Goal: Information Seeking & Learning: Learn about a topic

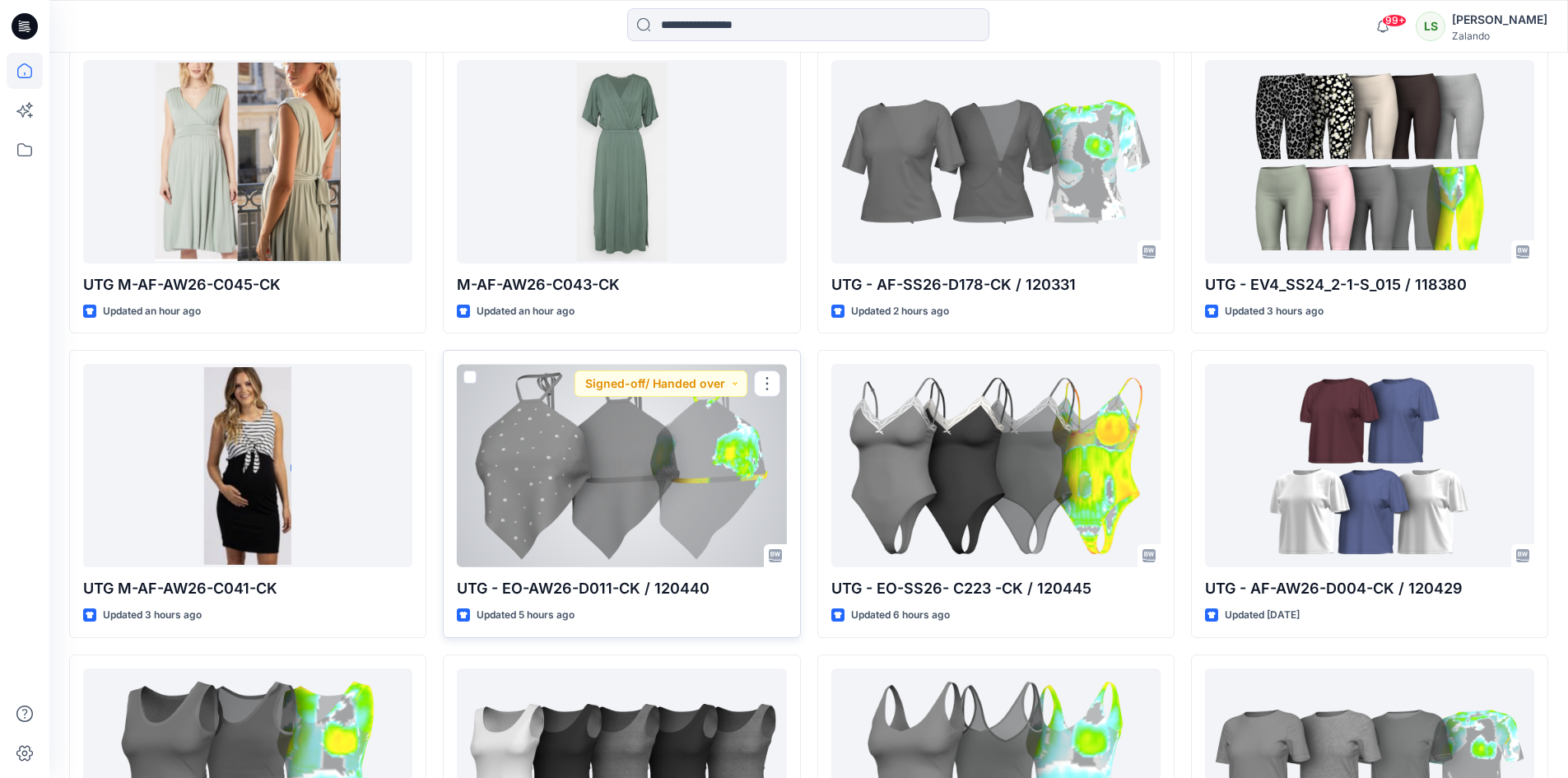
scroll to position [494, 0]
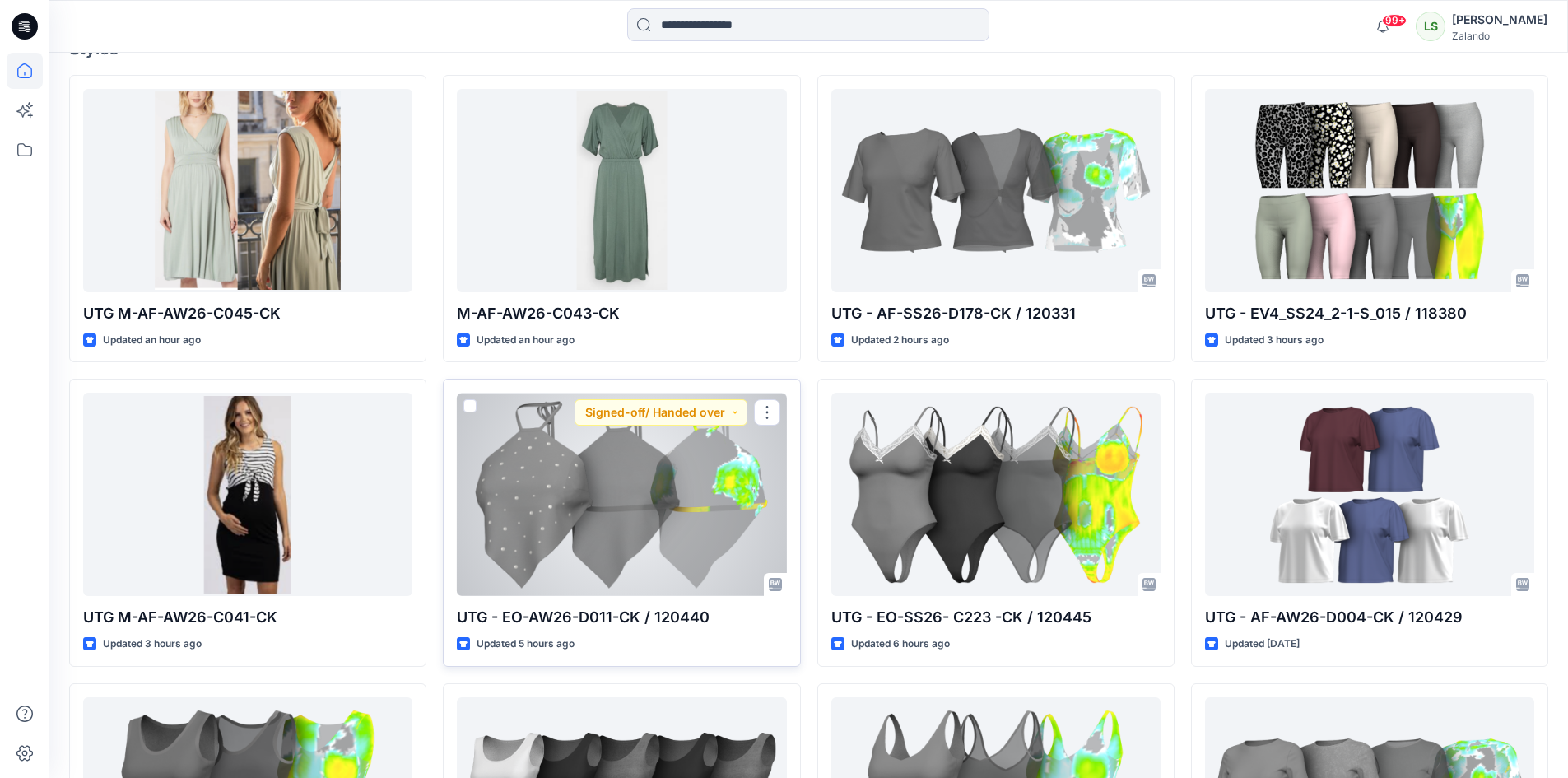
click at [667, 569] on div at bounding box center [621, 494] width 329 height 203
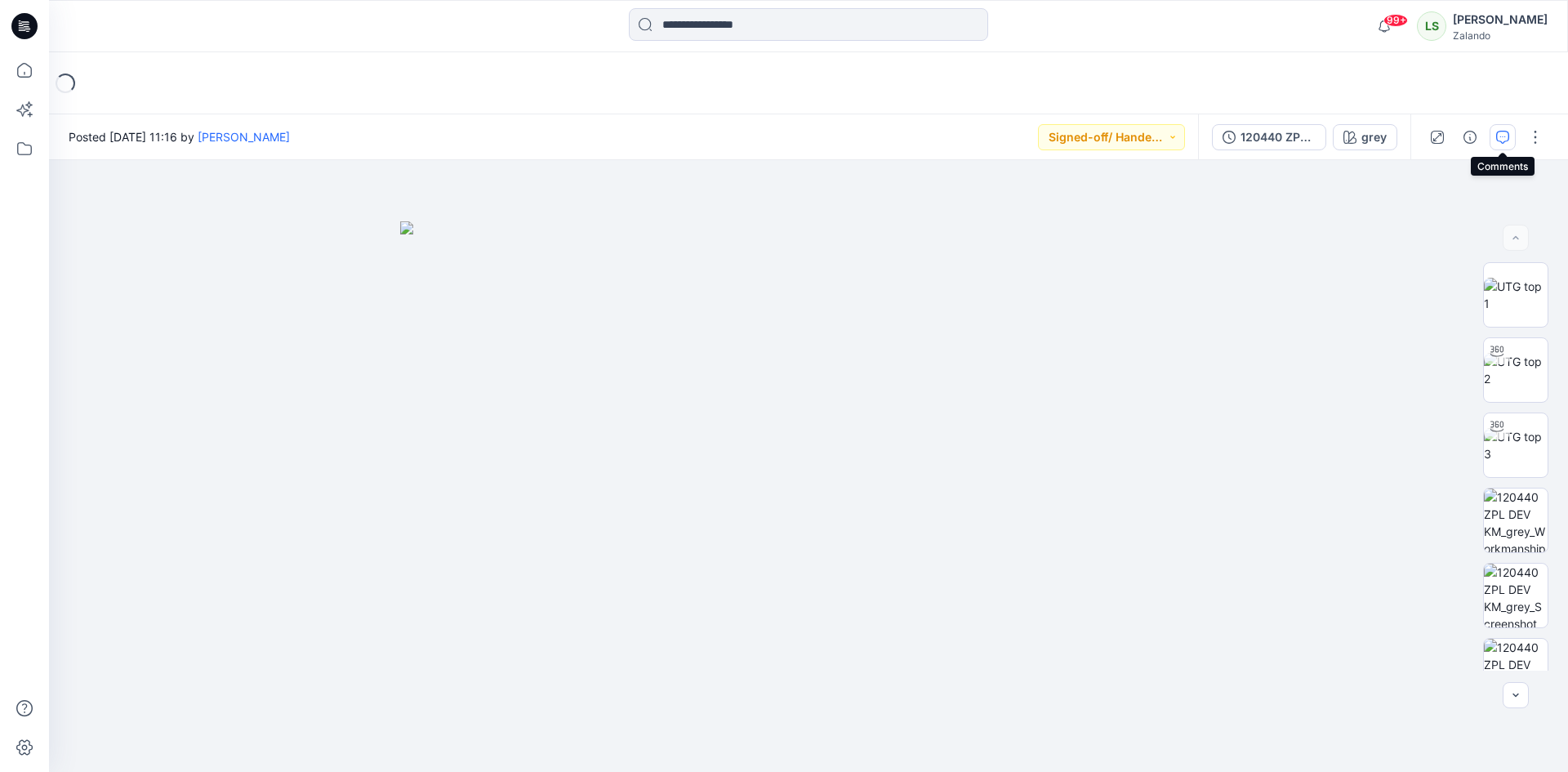
click at [1501, 135] on icon "button" at bounding box center [1502, 137] width 13 height 13
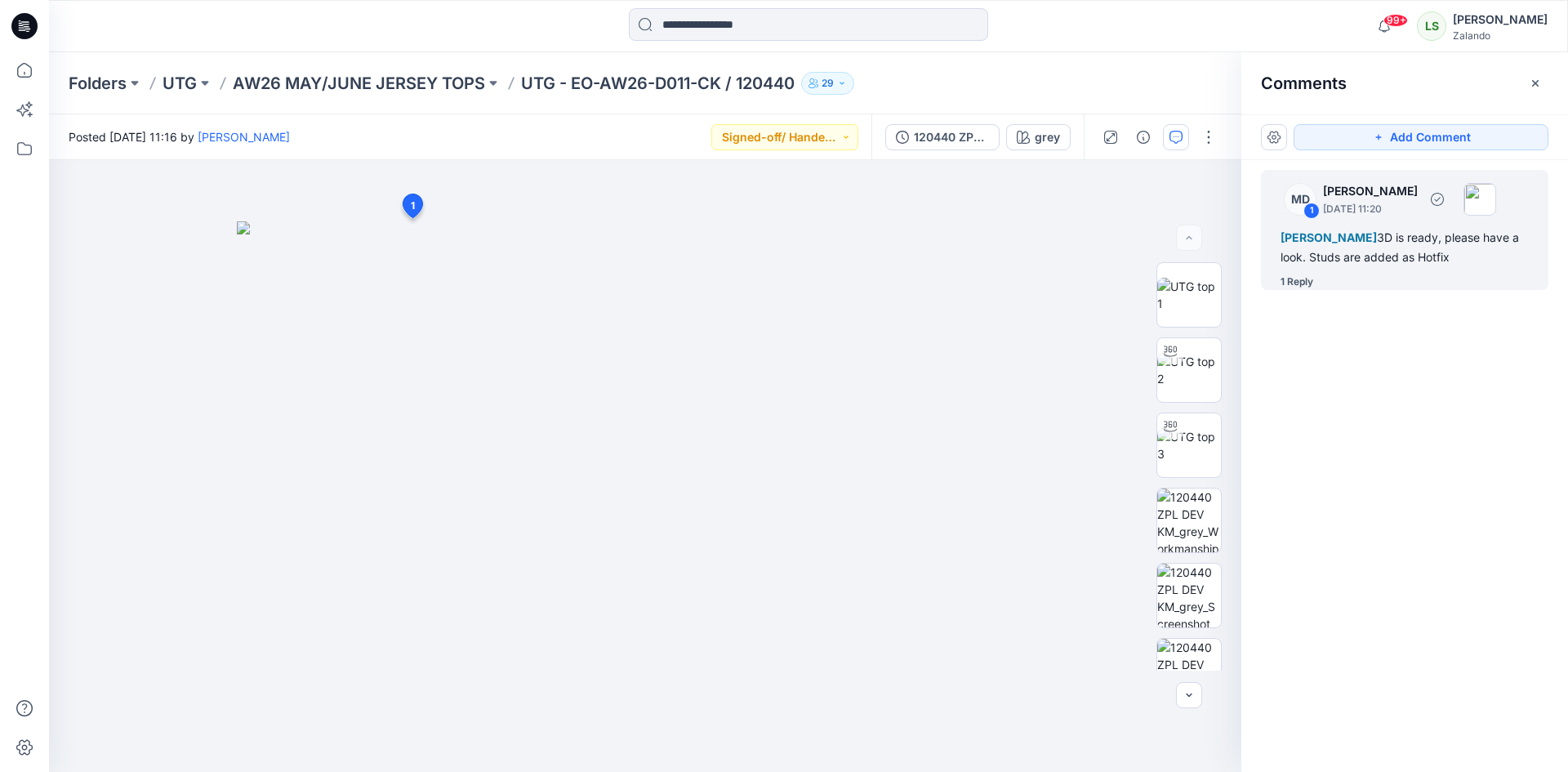
click at [1291, 290] on div "1 Reply" at bounding box center [1297, 281] width 33 height 16
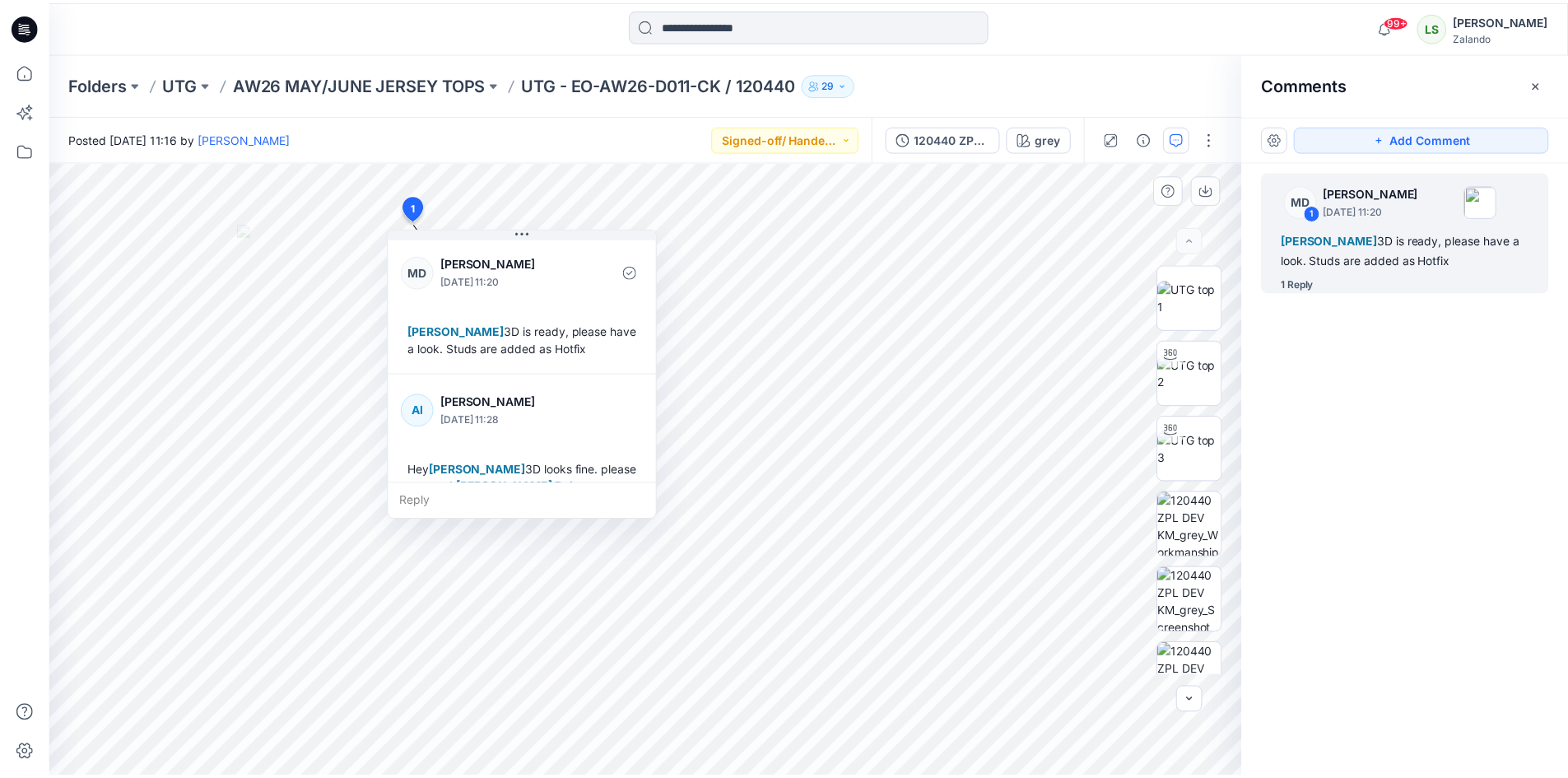
scroll to position [46, 0]
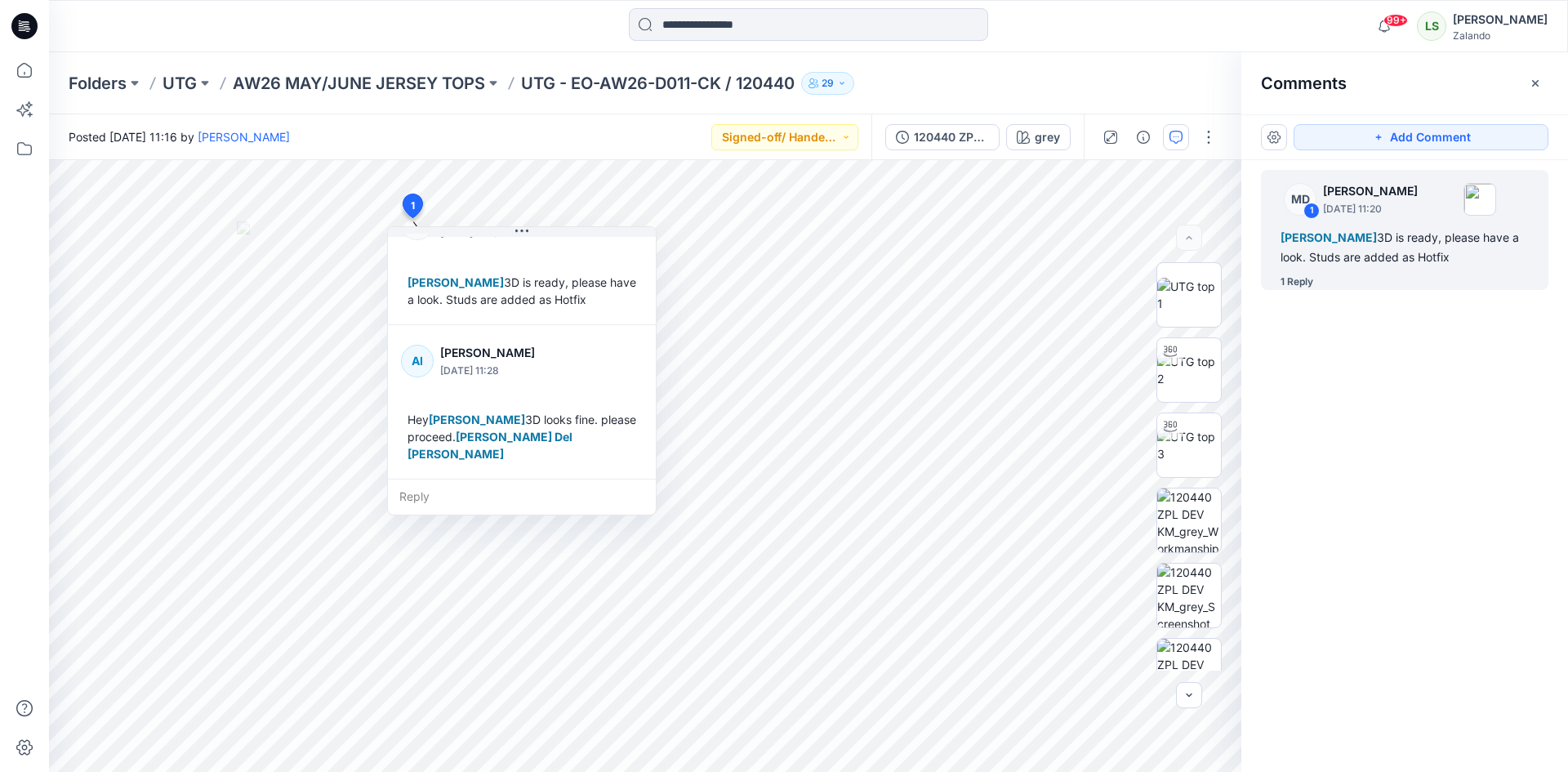
click at [408, 95] on div "Folders UTG AW26 MAY/JUNE JERSEY TOPS UTG - EO-AW26-D011-CK / 120440 29" at bounding box center [808, 84] width 1519 height 62
click at [408, 88] on p "AW26 MAY/JUNE JERSEY TOPS" at bounding box center [359, 84] width 253 height 23
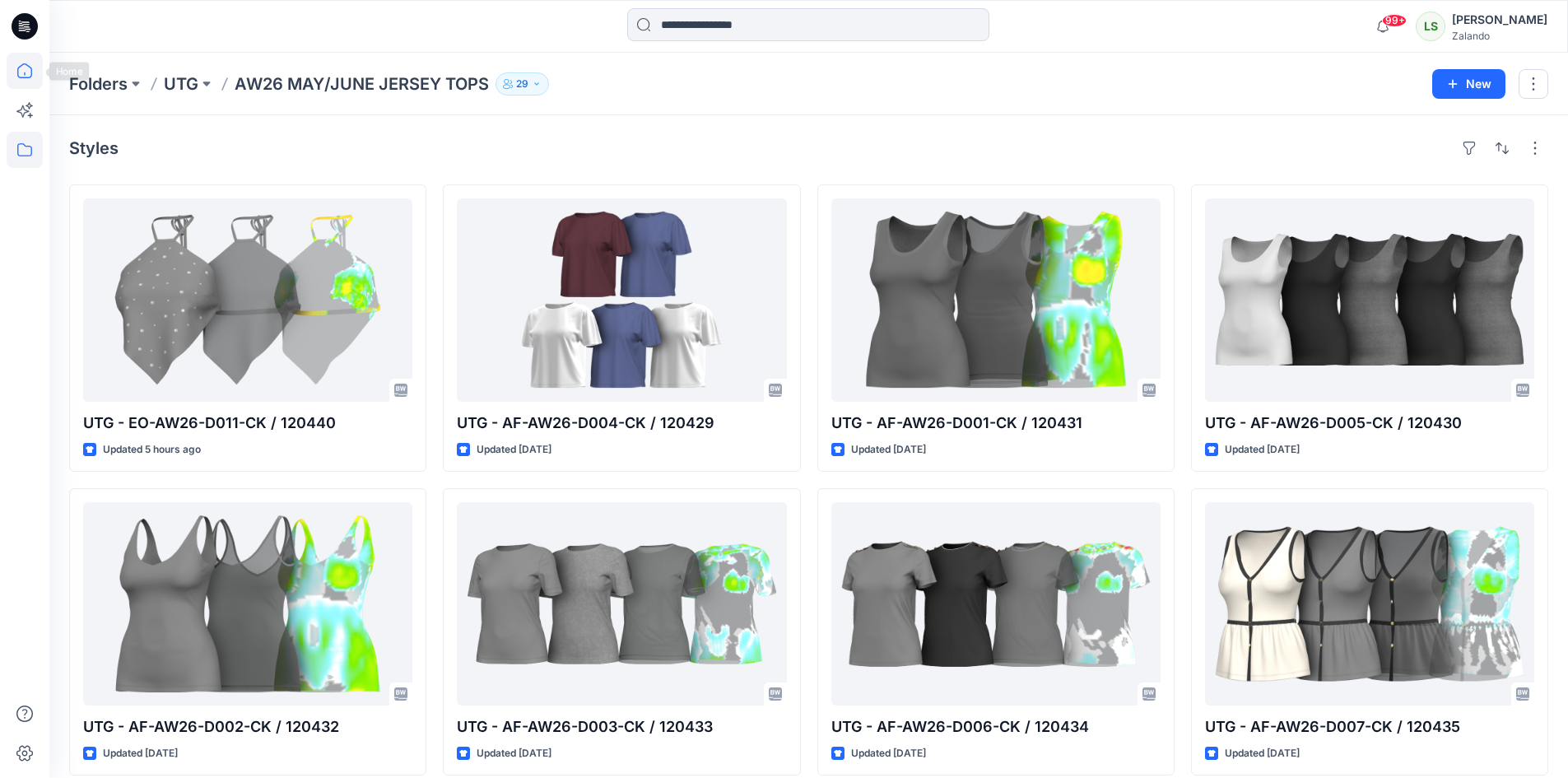
click at [34, 71] on icon at bounding box center [25, 71] width 36 height 36
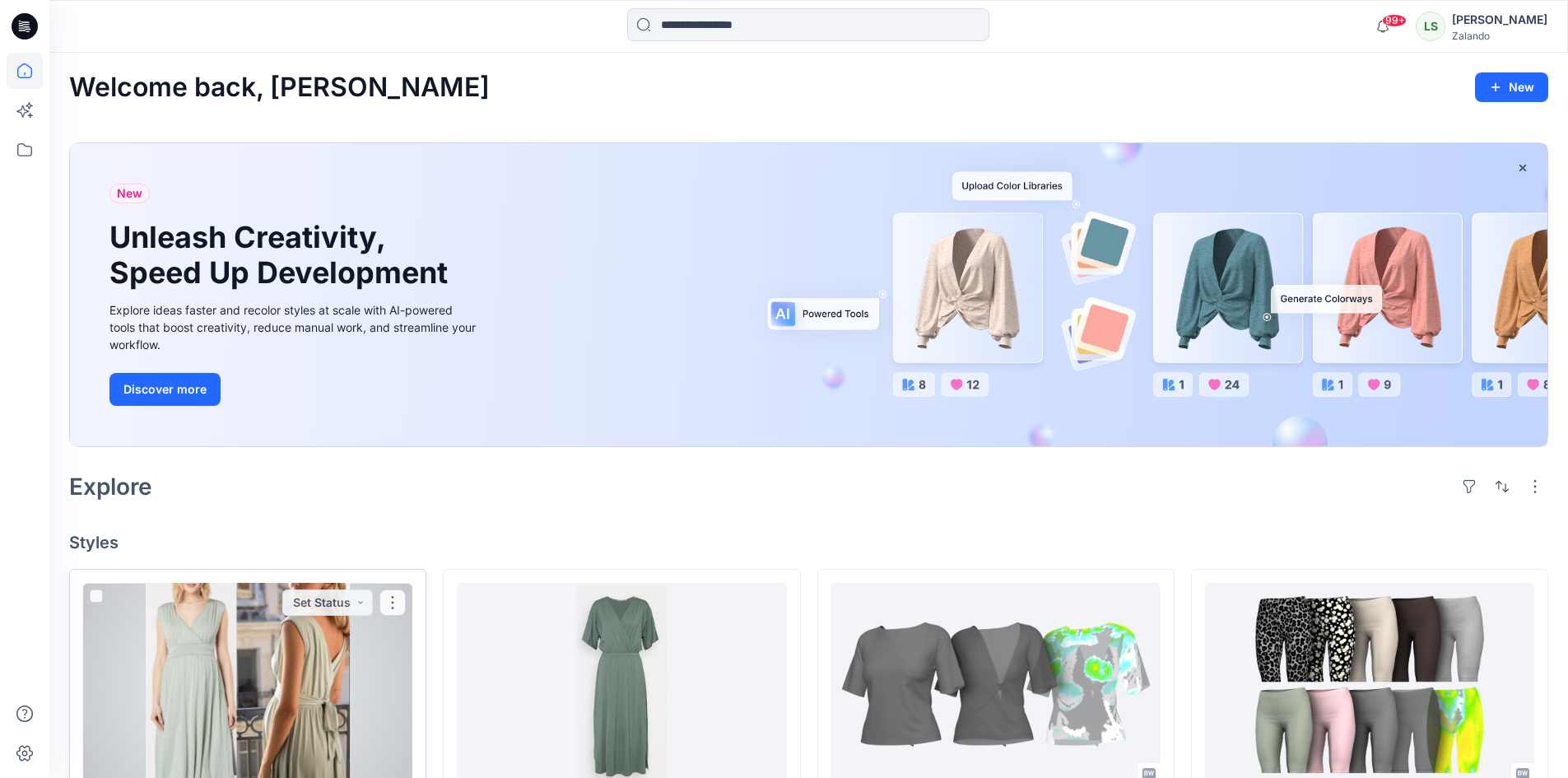
click at [269, 644] on div at bounding box center [248, 685] width 329 height 203
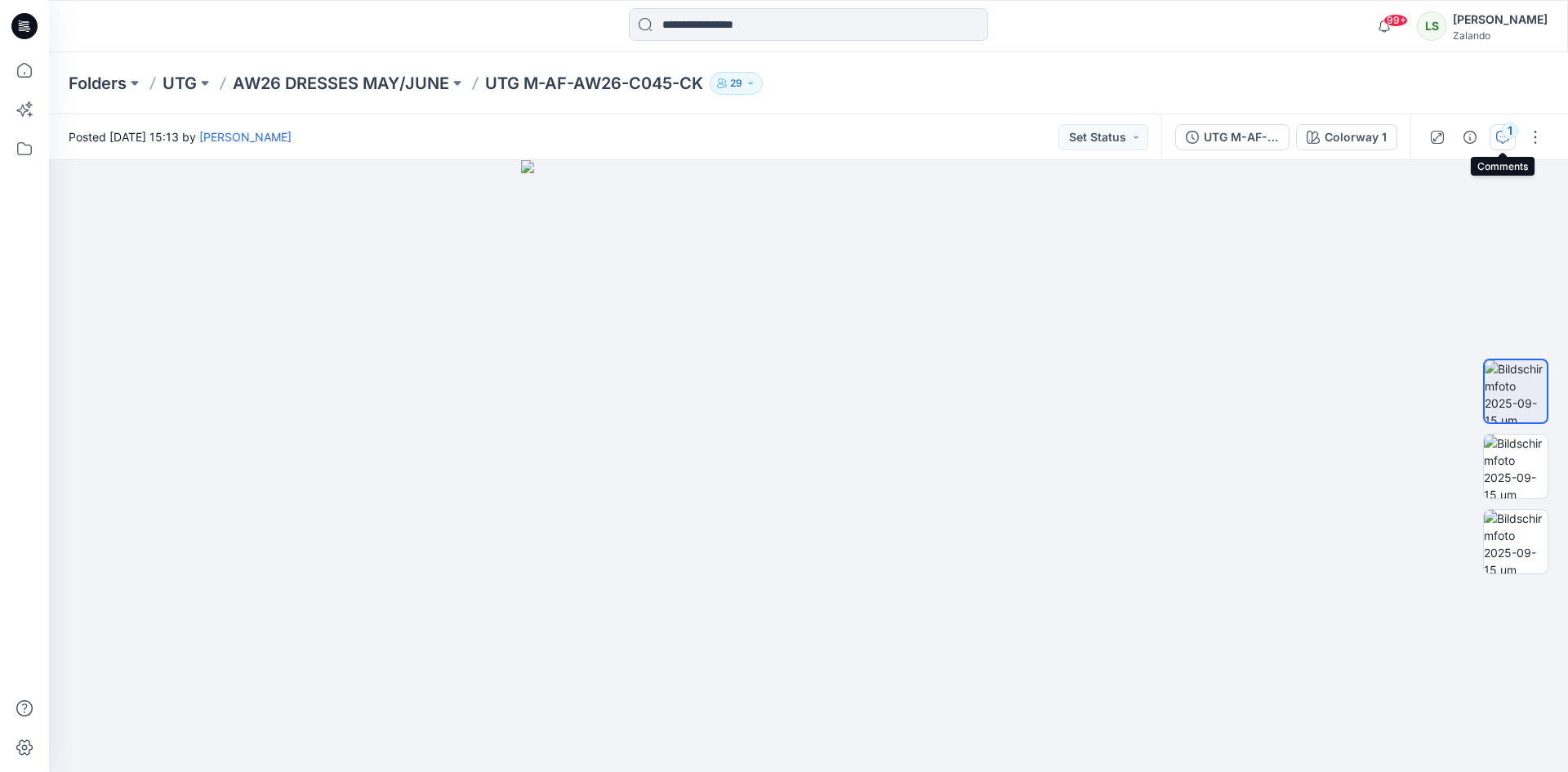
click at [1501, 130] on icon "button" at bounding box center [1502, 137] width 13 height 13
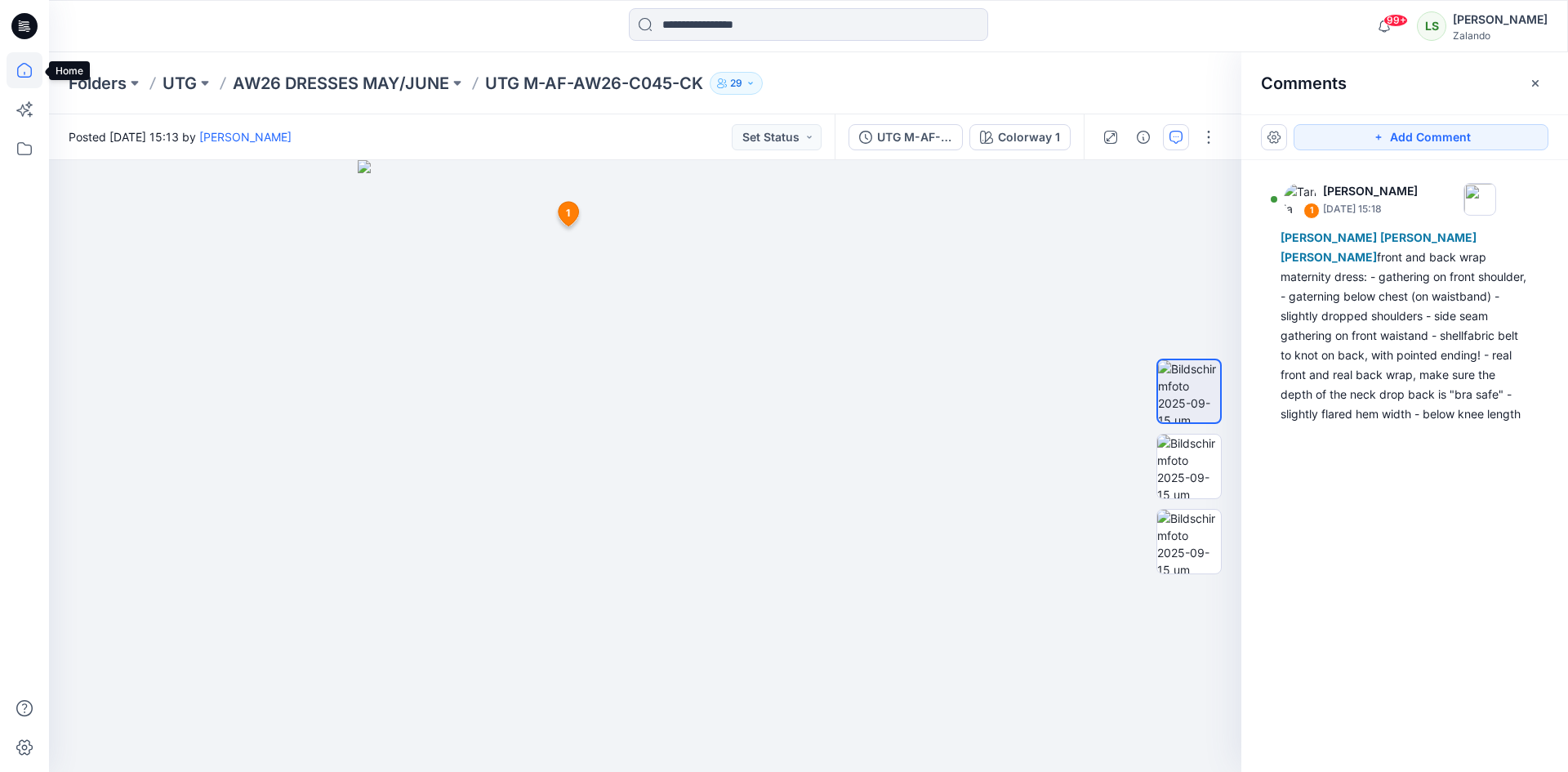
click at [35, 74] on icon at bounding box center [25, 71] width 36 height 36
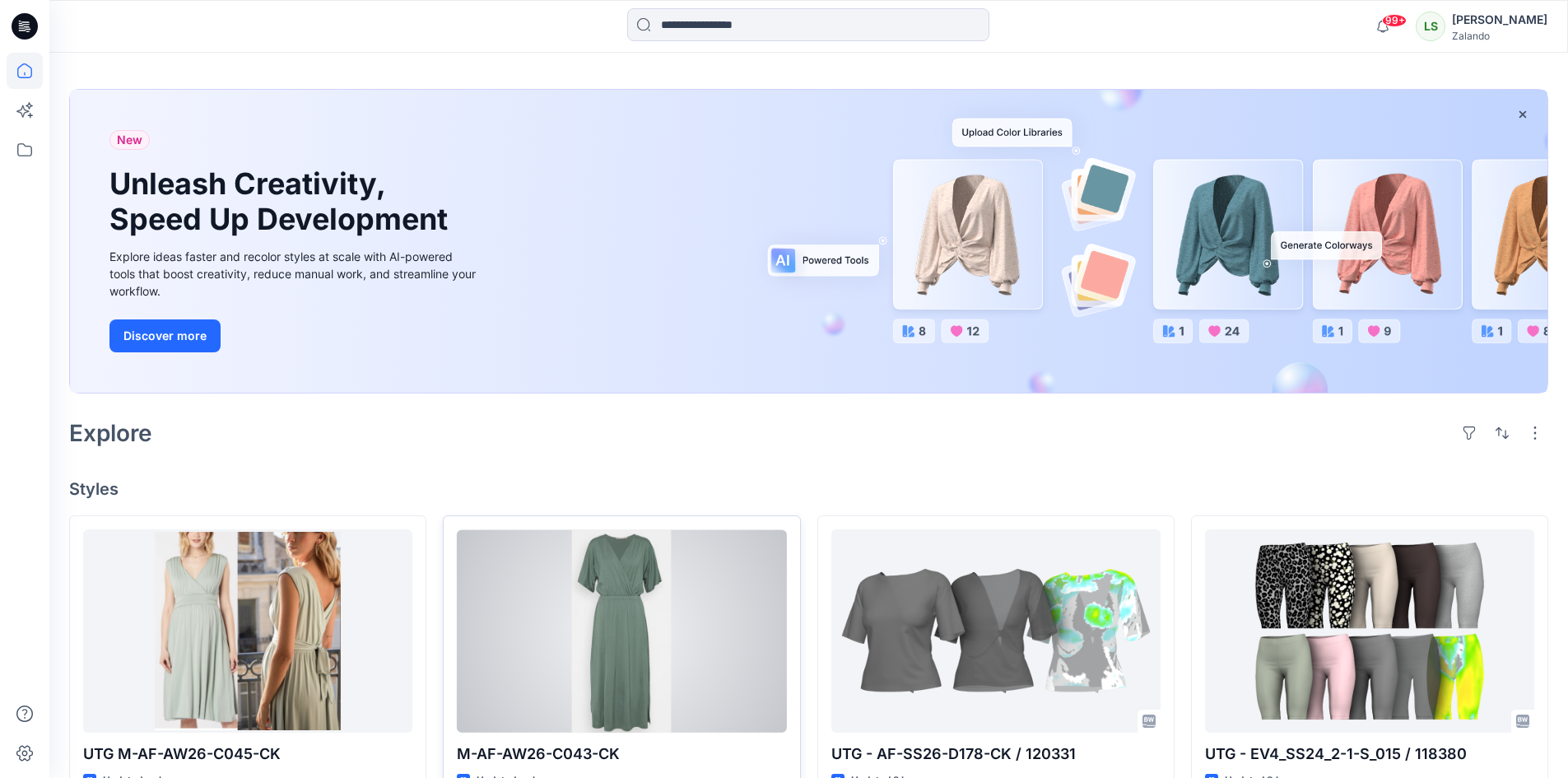
scroll to position [83, 0]
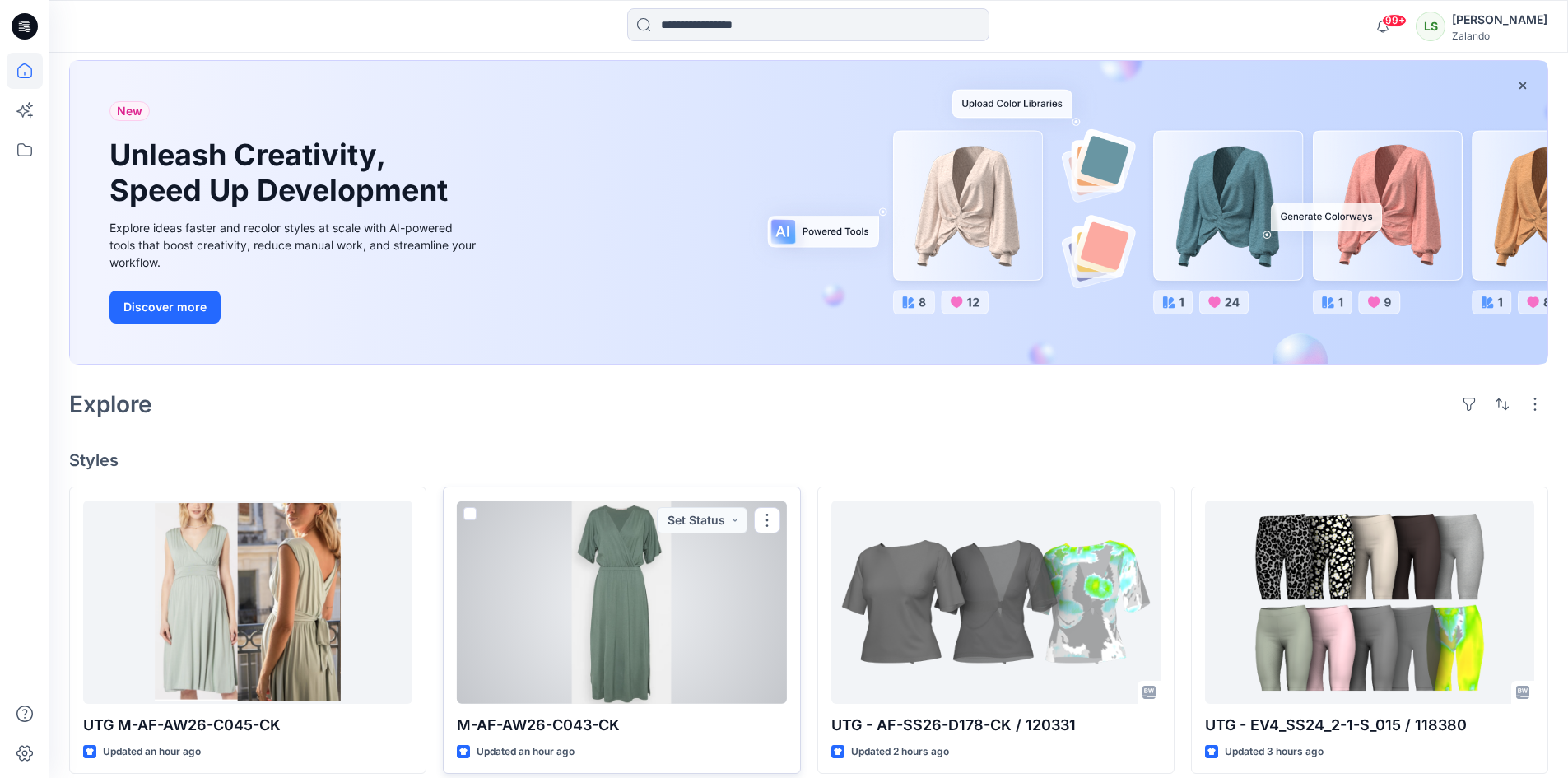
click at [663, 573] on div at bounding box center [621, 602] width 329 height 203
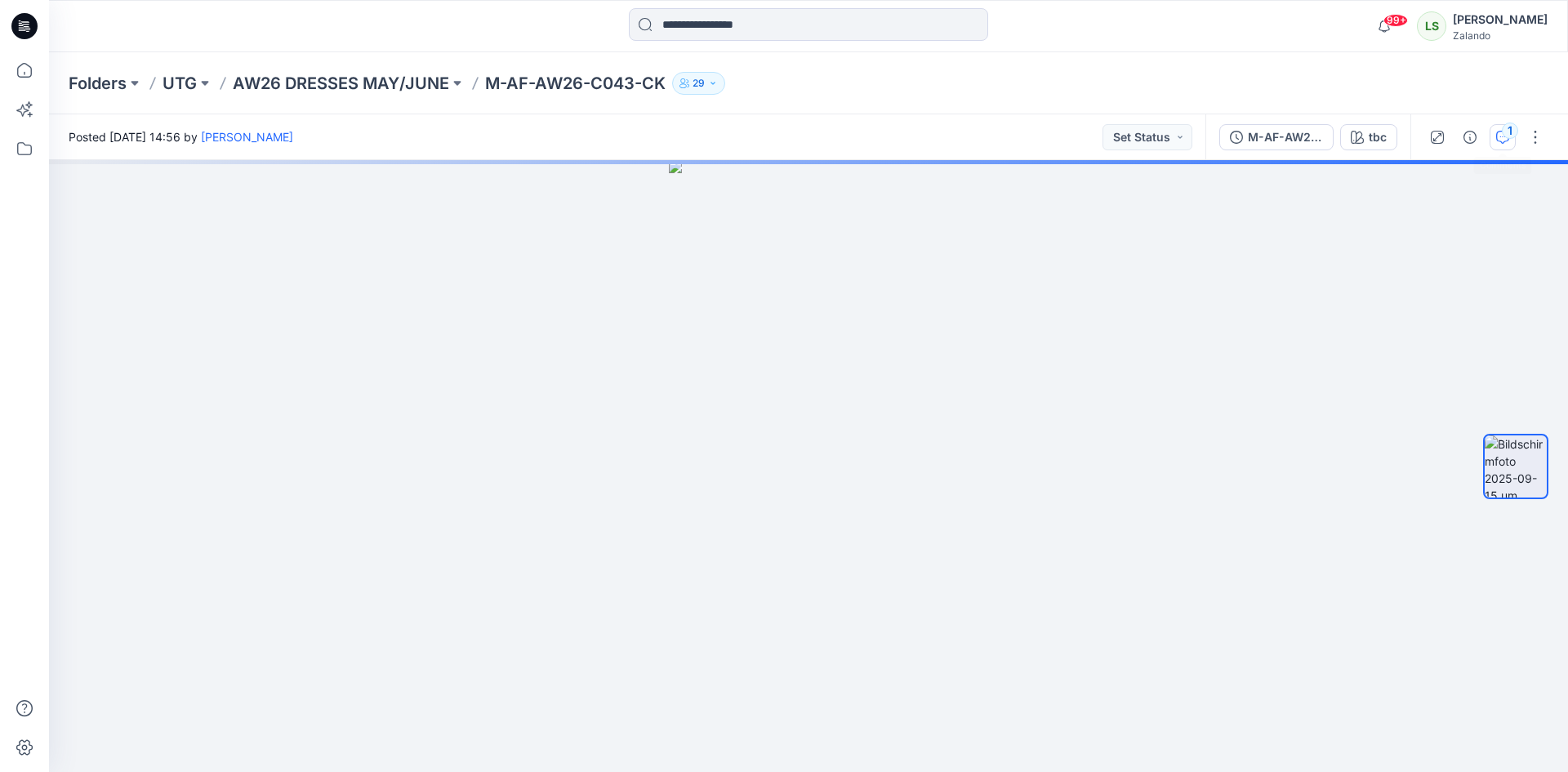
click at [1510, 131] on div "1" at bounding box center [1510, 130] width 16 height 16
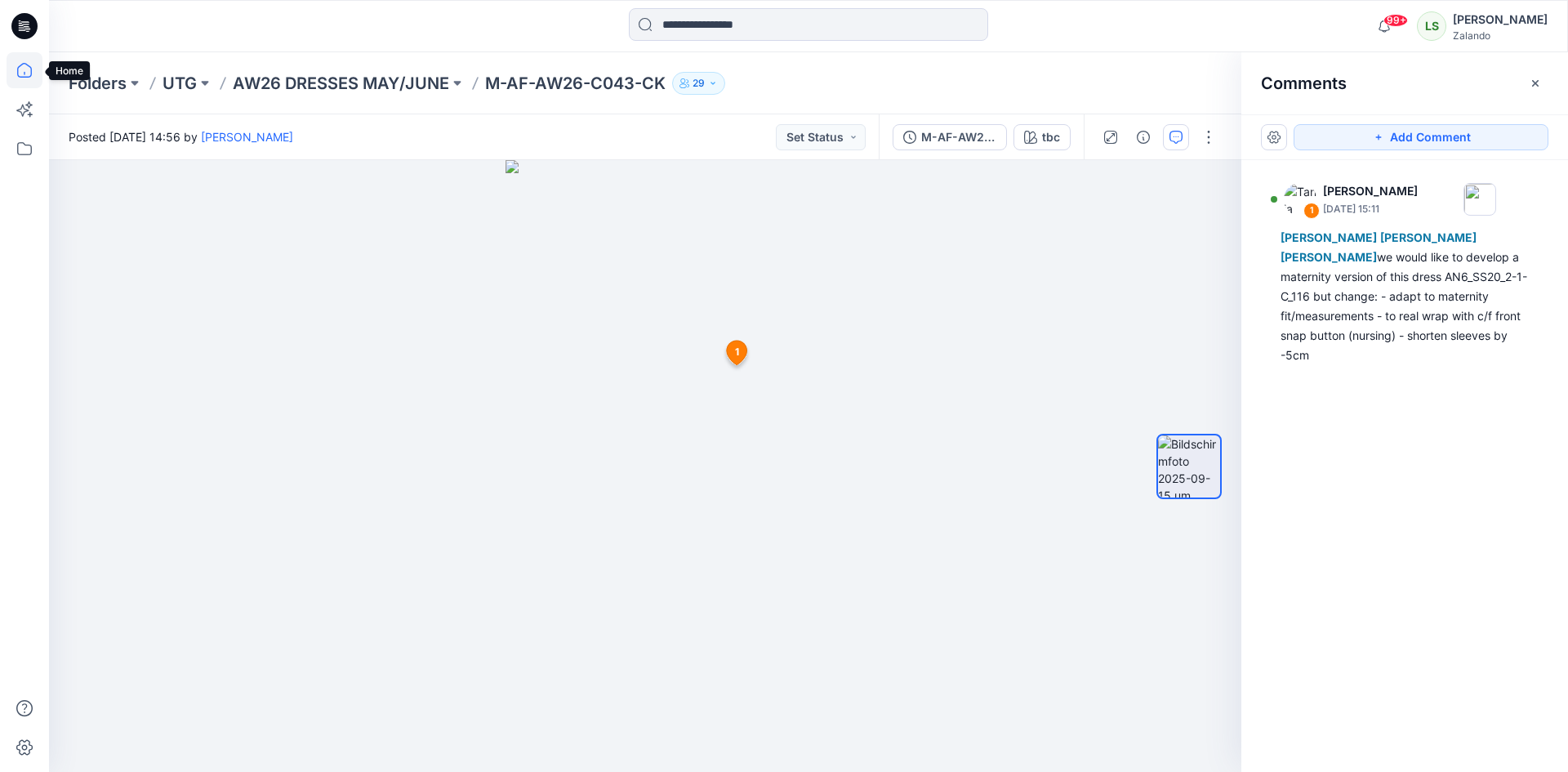
click at [21, 62] on icon at bounding box center [25, 71] width 36 height 36
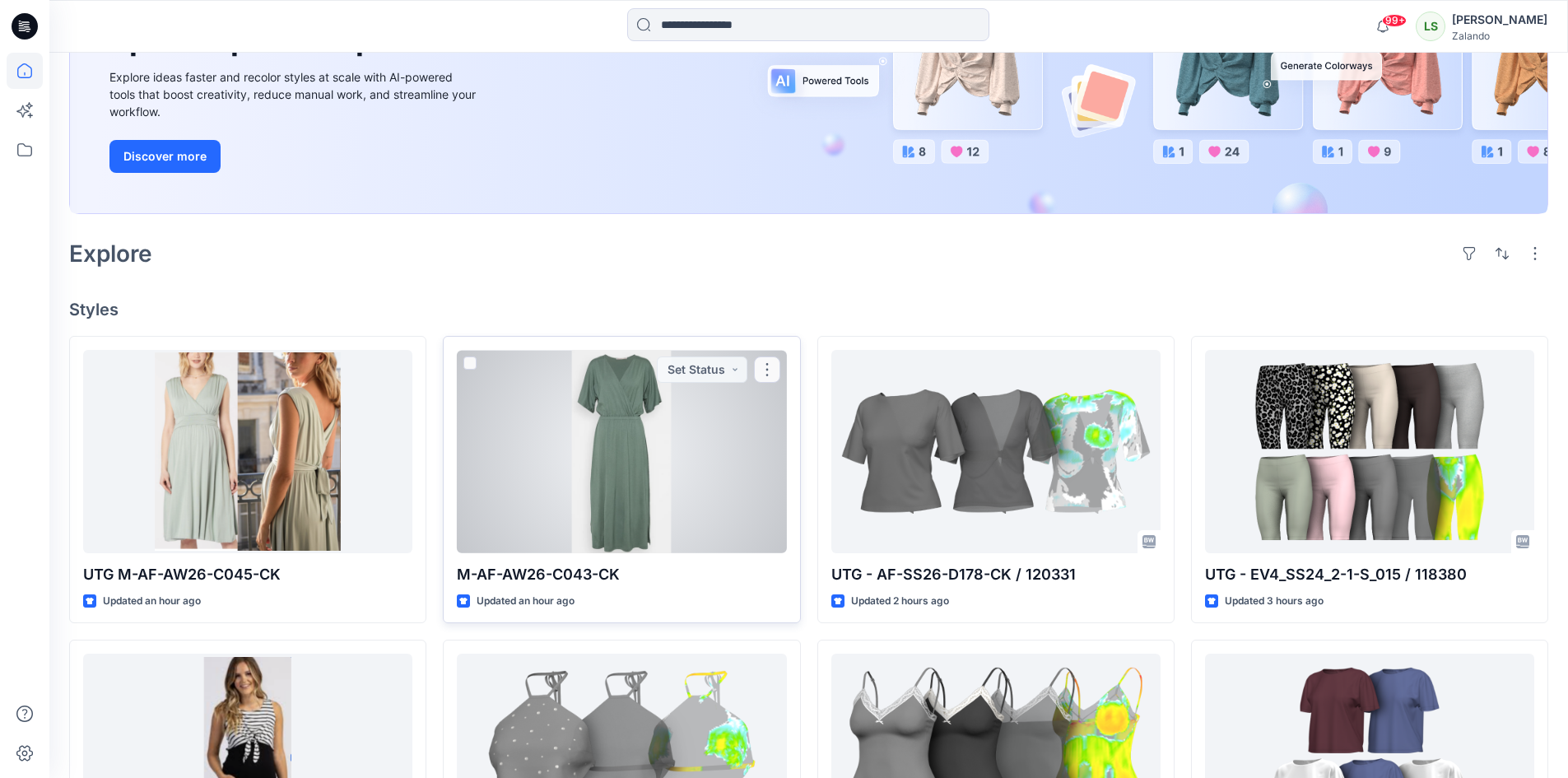
scroll to position [329, 0]
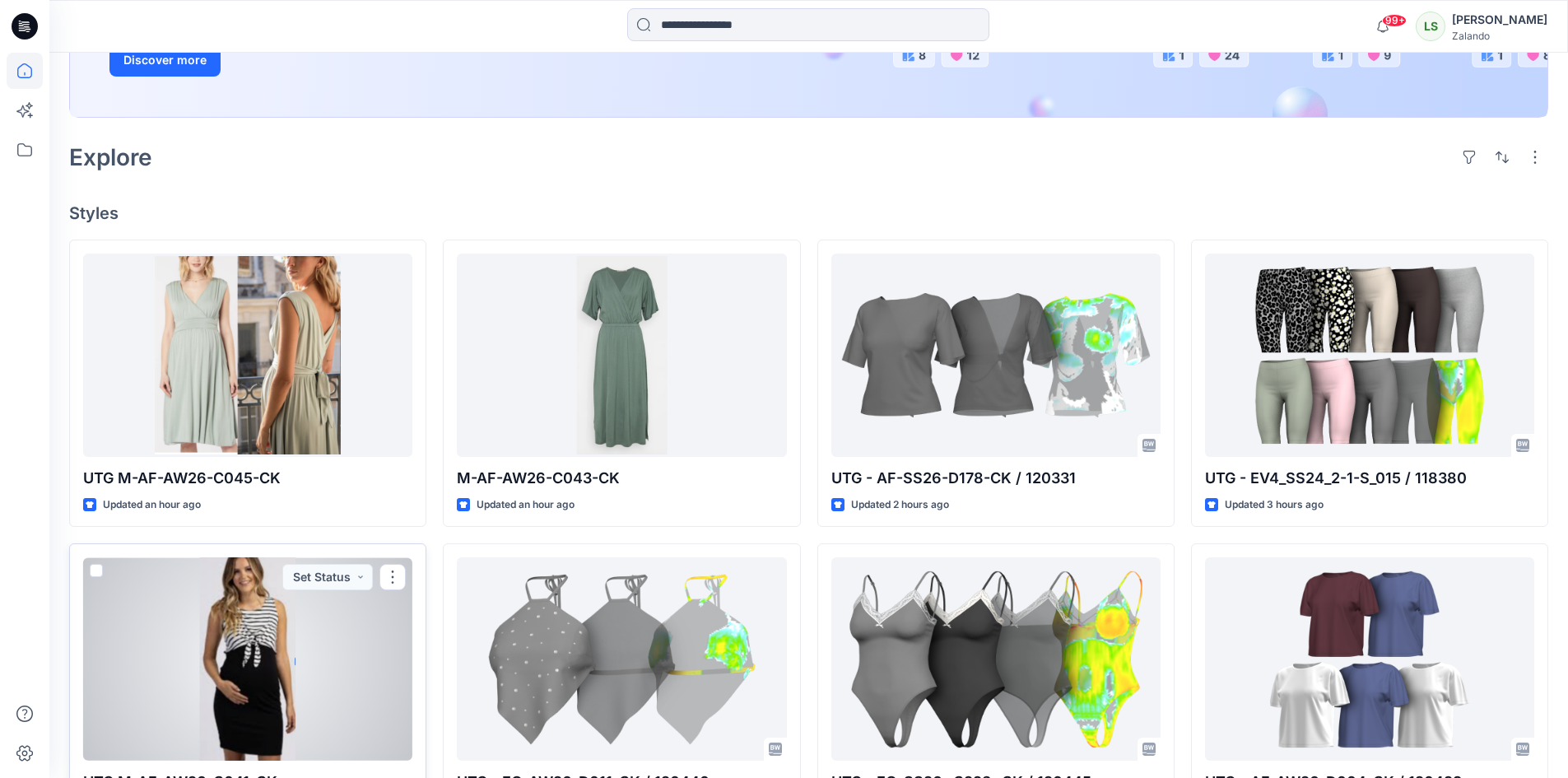
click at [259, 653] on div at bounding box center [248, 659] width 329 height 203
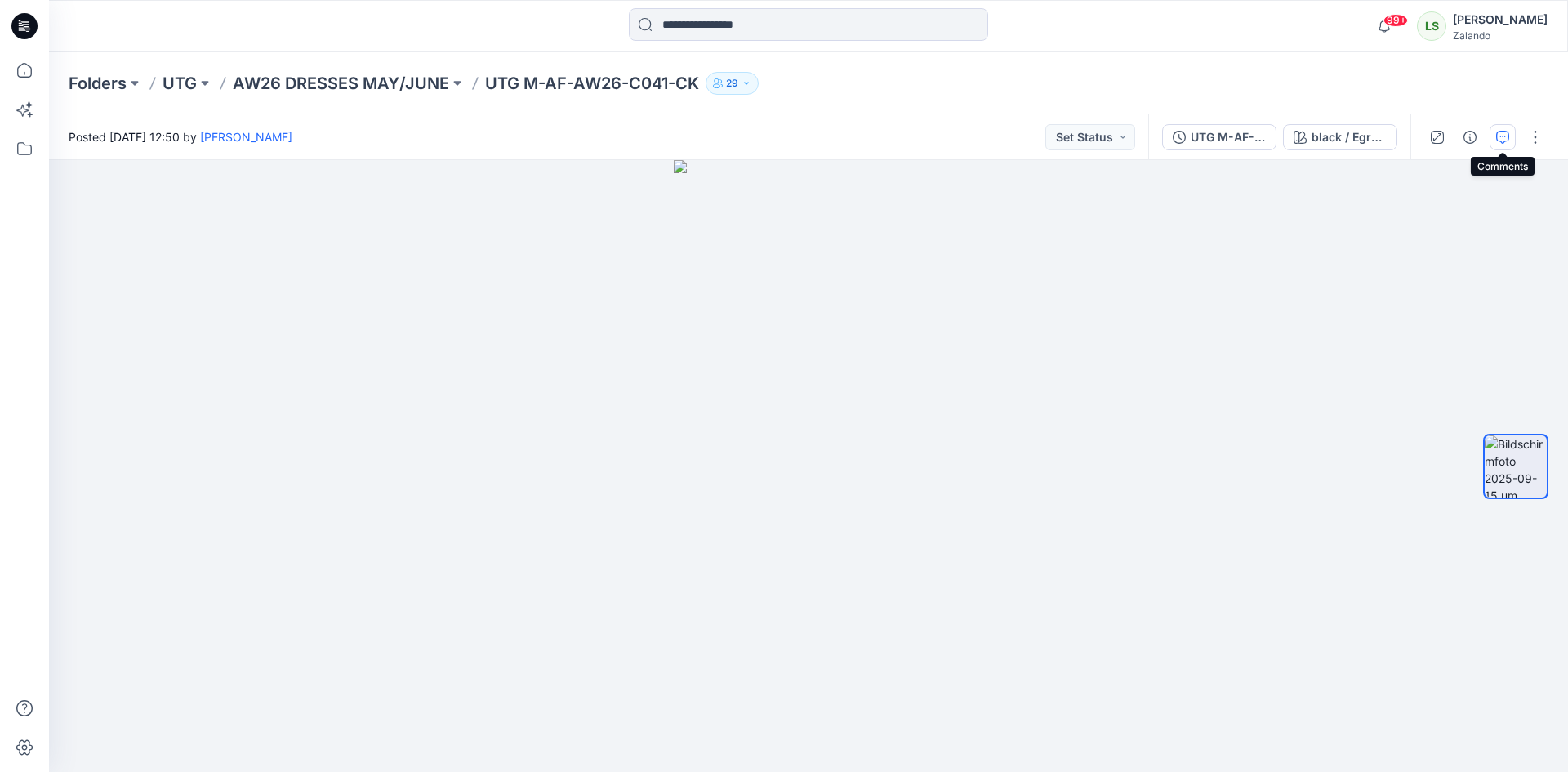
click at [1497, 139] on icon "button" at bounding box center [1502, 137] width 13 height 13
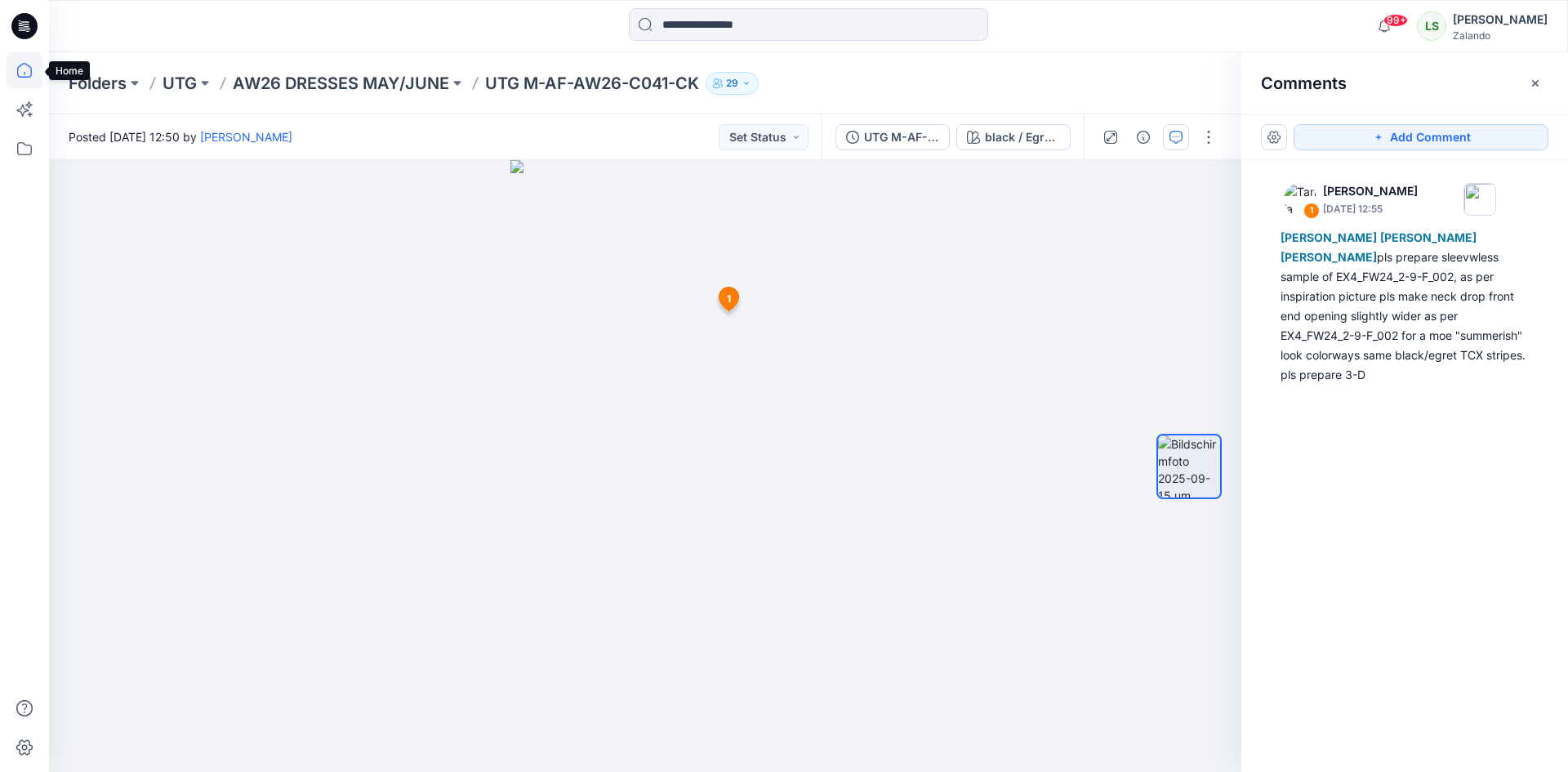
drag, startPoint x: 17, startPoint y: 75, endPoint x: 26, endPoint y: 78, distance: 9.5
click at [17, 75] on icon at bounding box center [25, 71] width 36 height 36
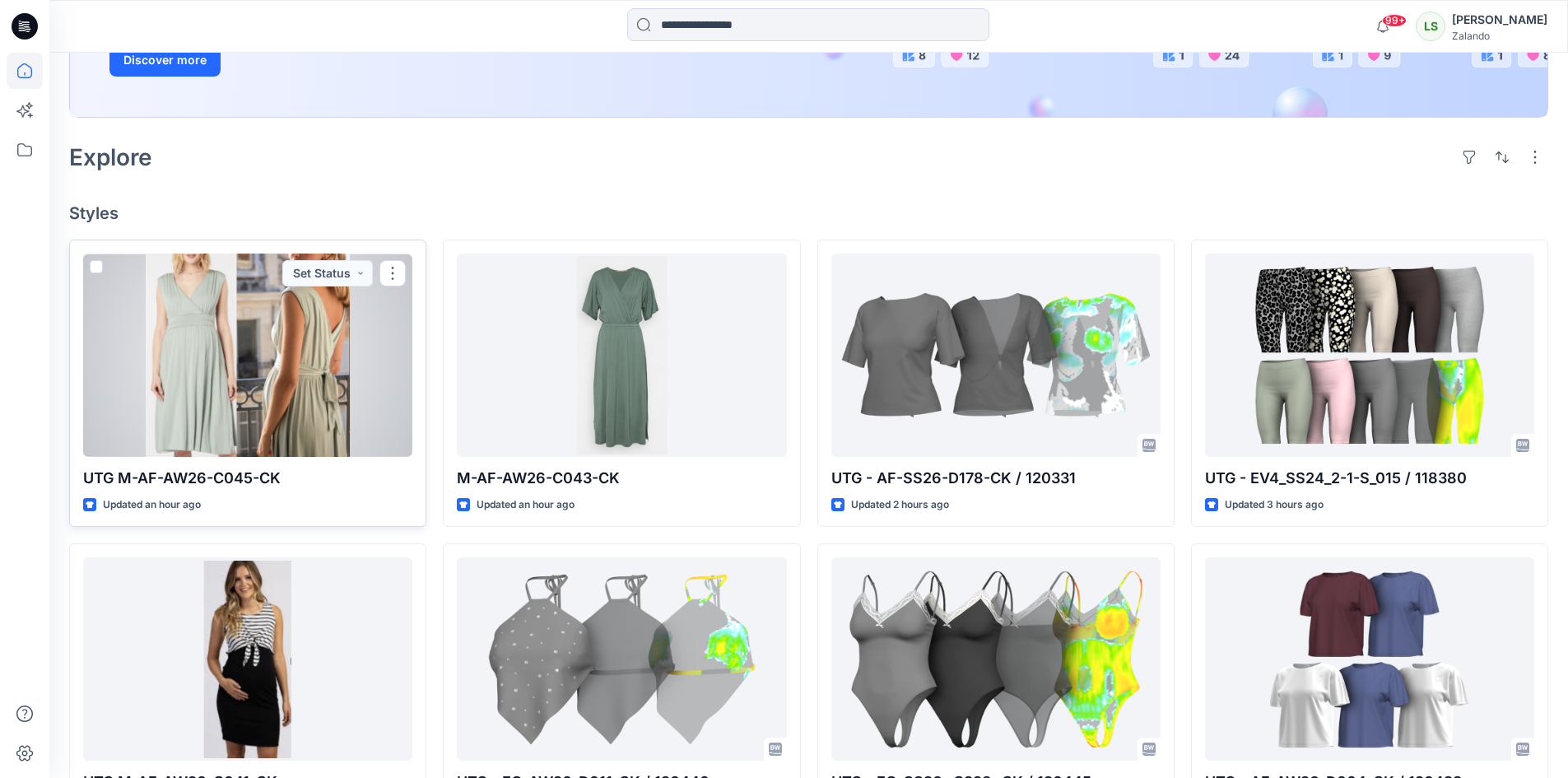
scroll to position [412, 0]
